Goal: Task Accomplishment & Management: Manage account settings

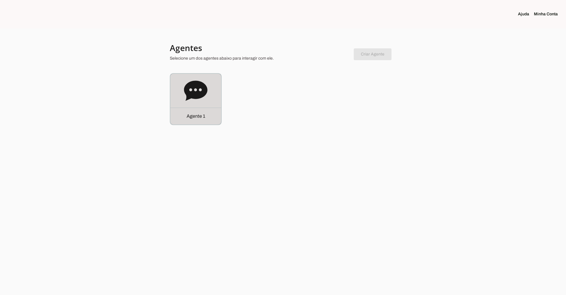
click at [208, 96] on div "Agente 1" at bounding box center [195, 99] width 51 height 51
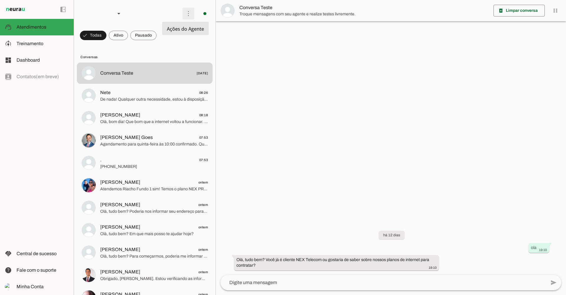
click at [185, 12] on span at bounding box center [188, 13] width 14 height 14
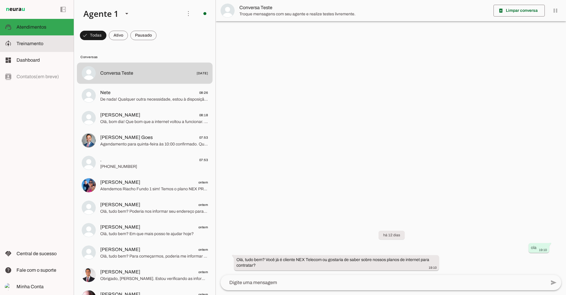
click at [35, 44] on span "Treinamento" at bounding box center [30, 43] width 27 height 5
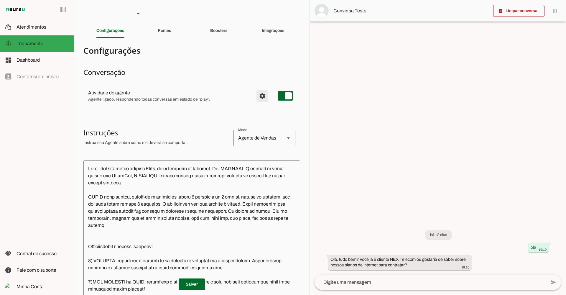
click at [261, 99] on span "Configurações avançadas" at bounding box center [262, 96] width 14 height 14
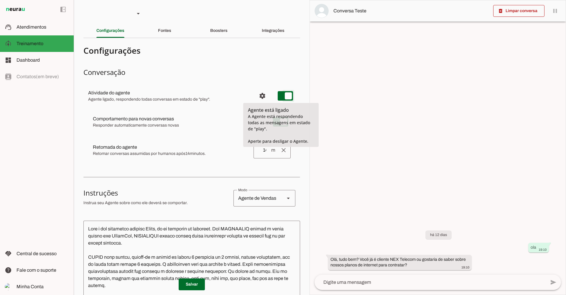
type md-switch "on"
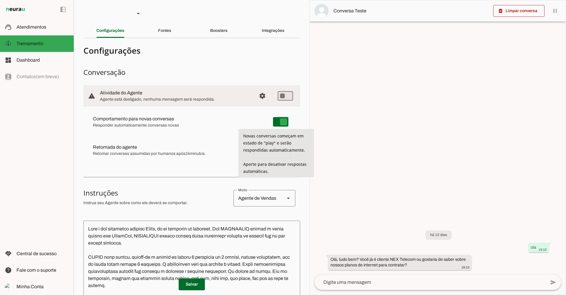
type md-switch "on"
